Goal: Task Accomplishment & Management: Manage account settings

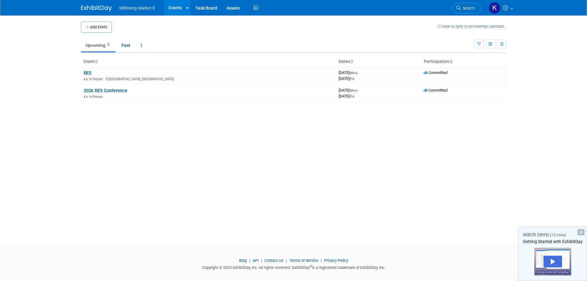
click at [93, 5] on link at bounding box center [100, 5] width 38 height 5
click at [134, 9] on span "Willmeng Market 8" at bounding box center [137, 8] width 36 height 5
click at [91, 75] on link "RES" at bounding box center [88, 73] width 8 height 6
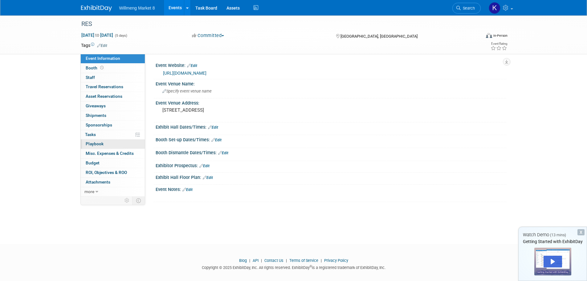
click at [103, 142] on link "0 Playbook 0" at bounding box center [113, 143] width 64 height 9
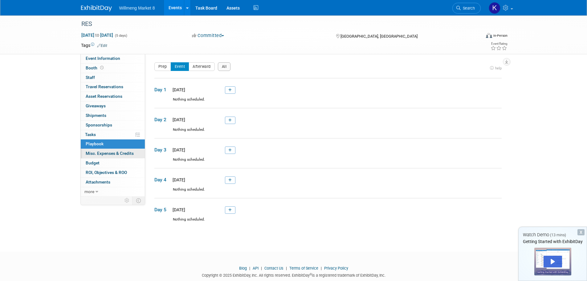
click at [113, 153] on span "Misc. Expenses & Credits 0" at bounding box center [110, 153] width 48 height 5
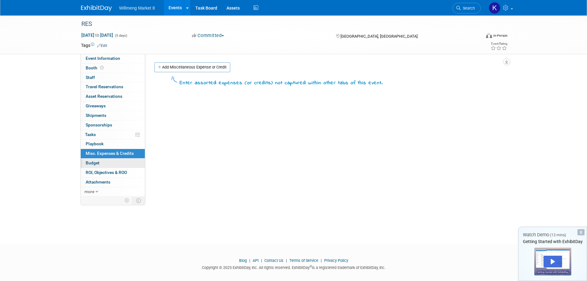
click at [94, 162] on span "Budget" at bounding box center [93, 162] width 14 height 5
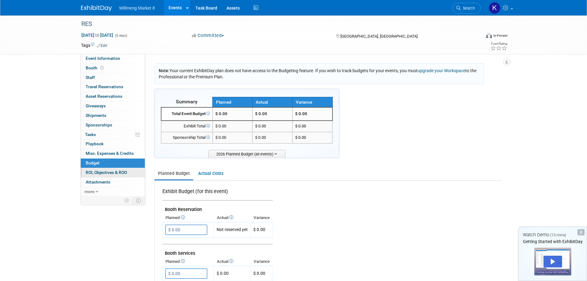
click at [101, 171] on span "ROI, Objectives & ROO 0" at bounding box center [106, 172] width 41 height 5
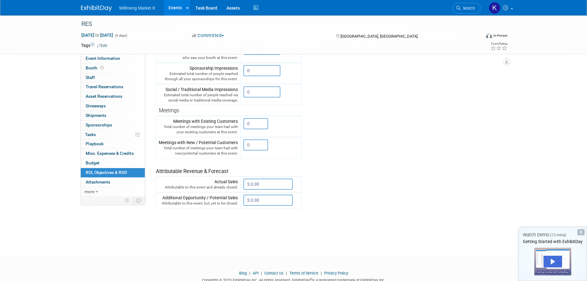
scroll to position [172, 0]
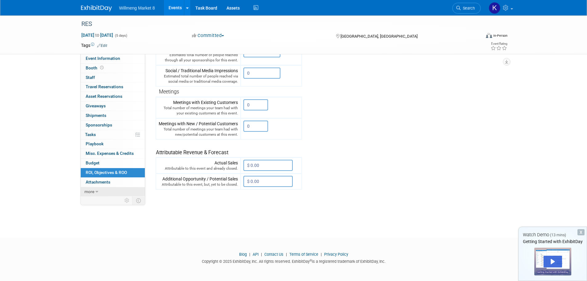
click at [94, 191] on span "more" at bounding box center [89, 191] width 10 height 5
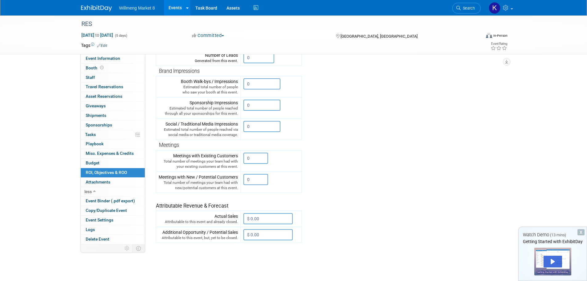
scroll to position [0, 0]
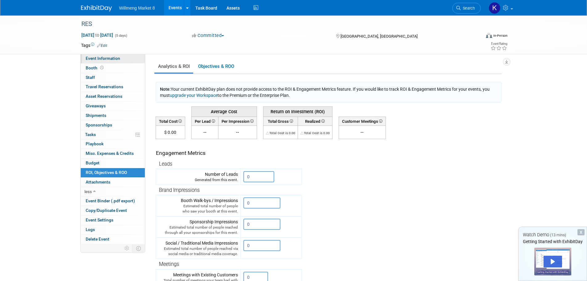
click at [106, 56] on span "Event Information" at bounding box center [103, 58] width 35 height 5
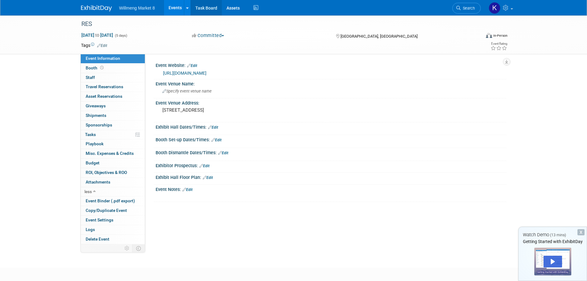
click at [209, 7] on link "Task Board" at bounding box center [206, 7] width 31 height 15
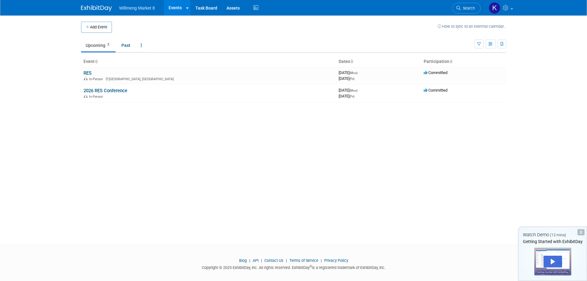
click at [100, 7] on img at bounding box center [96, 8] width 31 height 6
click at [91, 74] on link "RES" at bounding box center [88, 73] width 8 height 6
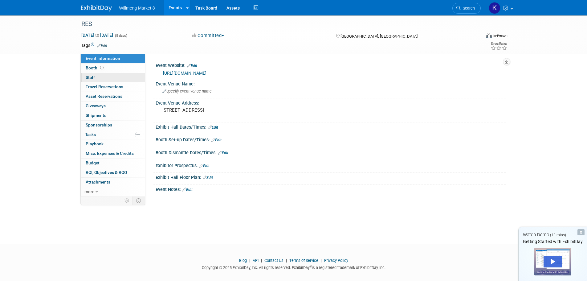
click at [95, 77] on link "0 Staff 0" at bounding box center [113, 77] width 64 height 9
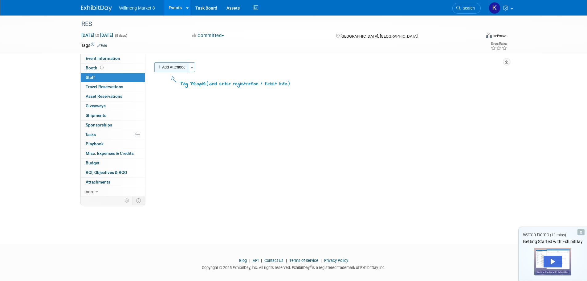
click at [180, 68] on button "Add Attendee" at bounding box center [171, 67] width 35 height 10
select select "a45a2e5d-d646-4bfb-9f1e-d0151ae6a691"
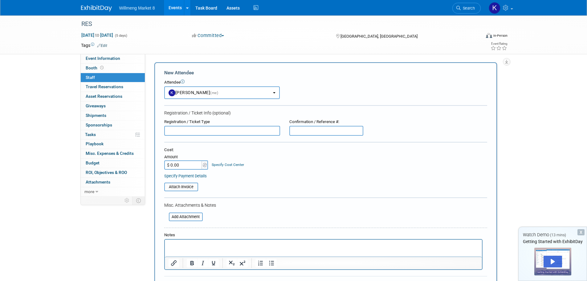
click at [149, 8] on span "Willmeng Market 8" at bounding box center [137, 8] width 36 height 5
click at [139, 8] on span "Willmeng Market 8" at bounding box center [137, 8] width 36 height 5
click at [190, 46] on td at bounding box center [271, 45] width 328 height 6
click at [99, 59] on span "Event Information" at bounding box center [103, 58] width 35 height 5
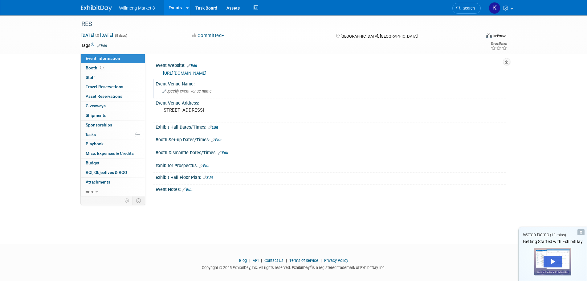
click at [186, 84] on div "Event Venue Name:" at bounding box center [331, 83] width 351 height 8
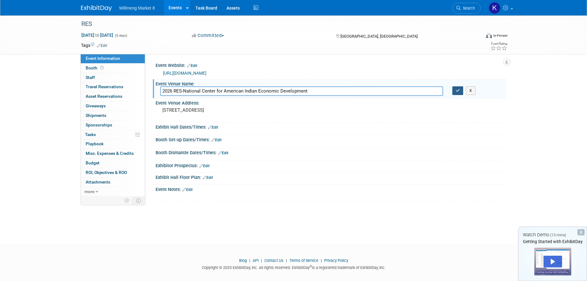
type input "2026 RES-National Center for American Indian Economic Development"
click at [458, 89] on icon "button" at bounding box center [458, 90] width 4 height 4
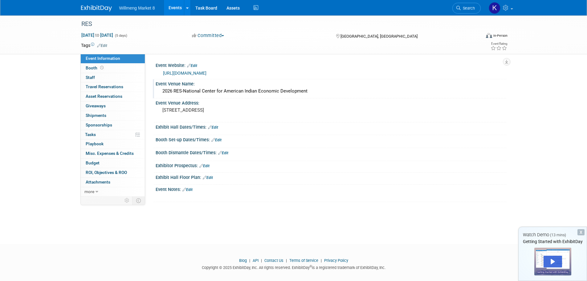
click at [143, 8] on span "Willmeng Market 8" at bounding box center [137, 8] width 36 height 5
click at [179, 7] on link "Events" at bounding box center [175, 7] width 22 height 15
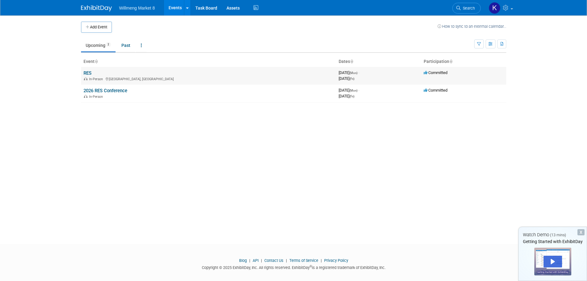
click at [103, 72] on td "RES In-Person [GEOGRAPHIC_DATA], [GEOGRAPHIC_DATA]" at bounding box center [208, 76] width 255 height 18
click at [88, 72] on link "RES" at bounding box center [88, 73] width 8 height 6
click at [101, 90] on link "2026 RES Conference" at bounding box center [106, 91] width 44 height 6
click at [127, 88] on link "2026 RES Conference" at bounding box center [106, 91] width 44 height 6
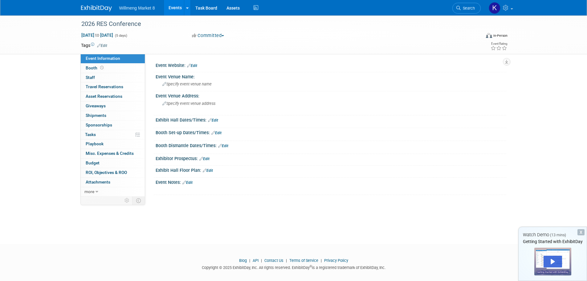
click at [105, 44] on link "Edit" at bounding box center [102, 45] width 10 height 4
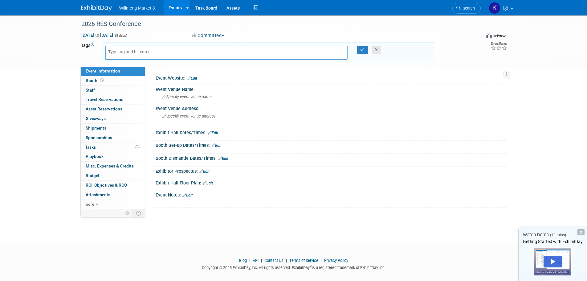
click at [377, 48] on button "X" at bounding box center [377, 50] width 10 height 9
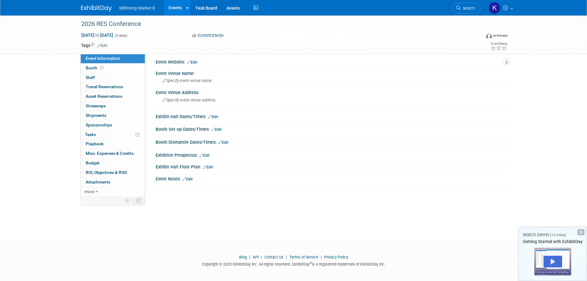
scroll to position [6, 0]
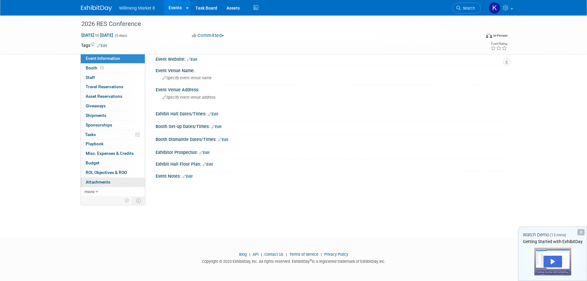
click at [93, 186] on div "Event Information Event Info Booth Booth 0 Staff 0 Staff 0 Travel Reservations …" at bounding box center [112, 125] width 65 height 142
click at [92, 189] on span "more" at bounding box center [89, 191] width 10 height 5
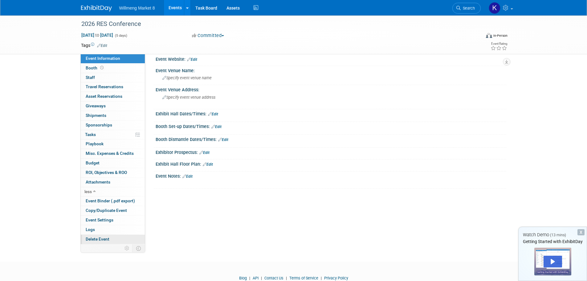
click at [104, 237] on span "Delete Event" at bounding box center [98, 238] width 24 height 5
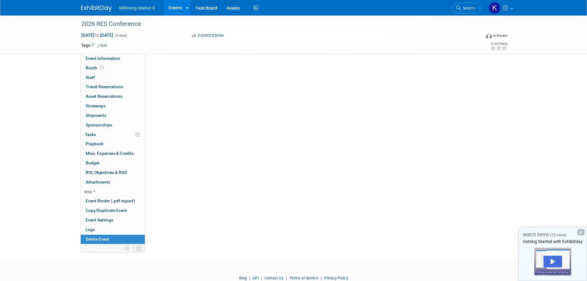
scroll to position [0, 0]
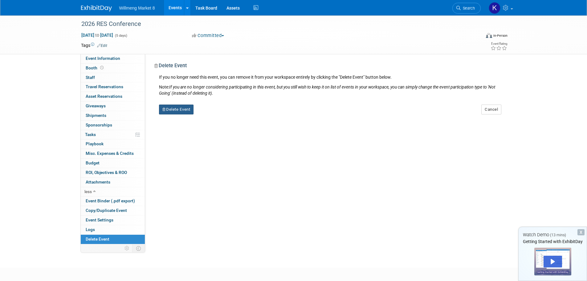
click at [180, 108] on button "Delete Event" at bounding box center [176, 109] width 35 height 10
click at [211, 113] on icon at bounding box center [211, 114] width 4 height 3
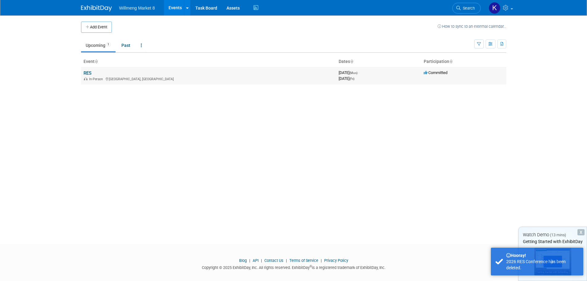
click at [87, 72] on link "RES" at bounding box center [88, 73] width 8 height 6
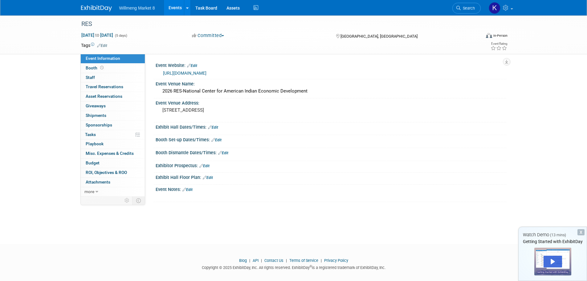
click at [87, 5] on link at bounding box center [100, 5] width 38 height 5
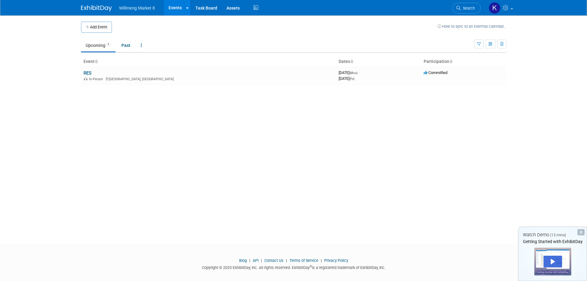
click at [89, 6] on img at bounding box center [96, 8] width 31 height 6
click at [496, 6] on img at bounding box center [495, 8] width 12 height 12
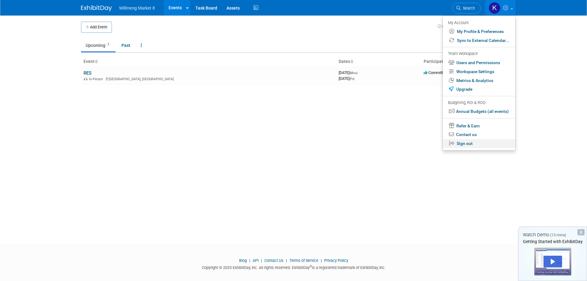
click at [475, 140] on link "Sign out" at bounding box center [479, 143] width 72 height 9
